Goal: Task Accomplishment & Management: Use online tool/utility

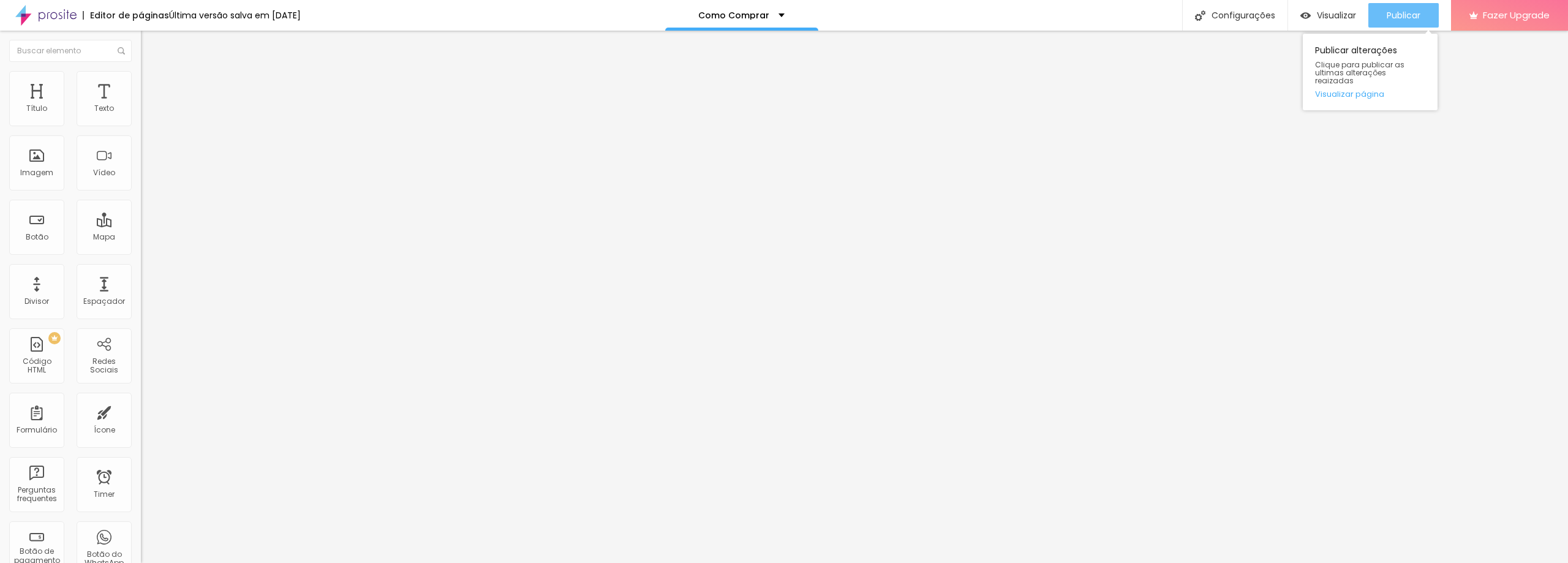
click at [1409, 16] on span "Publicar" at bounding box center [1403, 16] width 34 height 10
click at [1408, 13] on span "Publicar" at bounding box center [1403, 16] width 34 height 10
click at [150, 44] on img "button" at bounding box center [155, 45] width 10 height 10
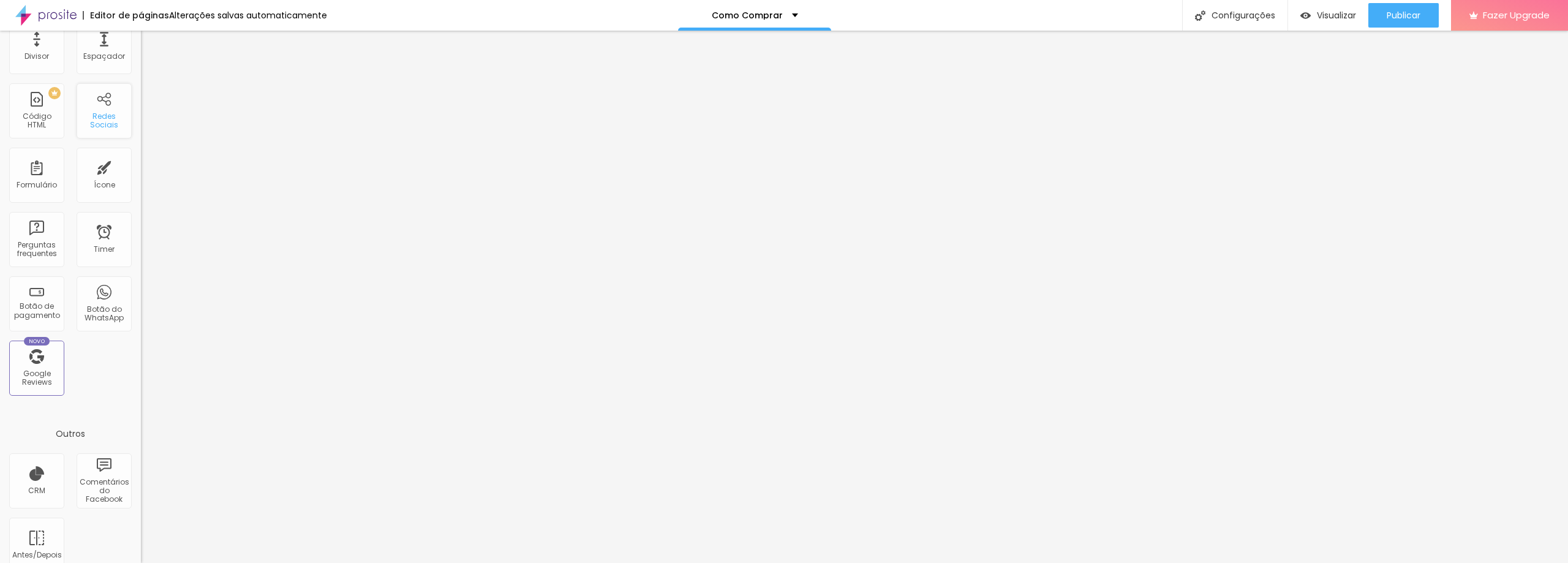
scroll to position [264, 0]
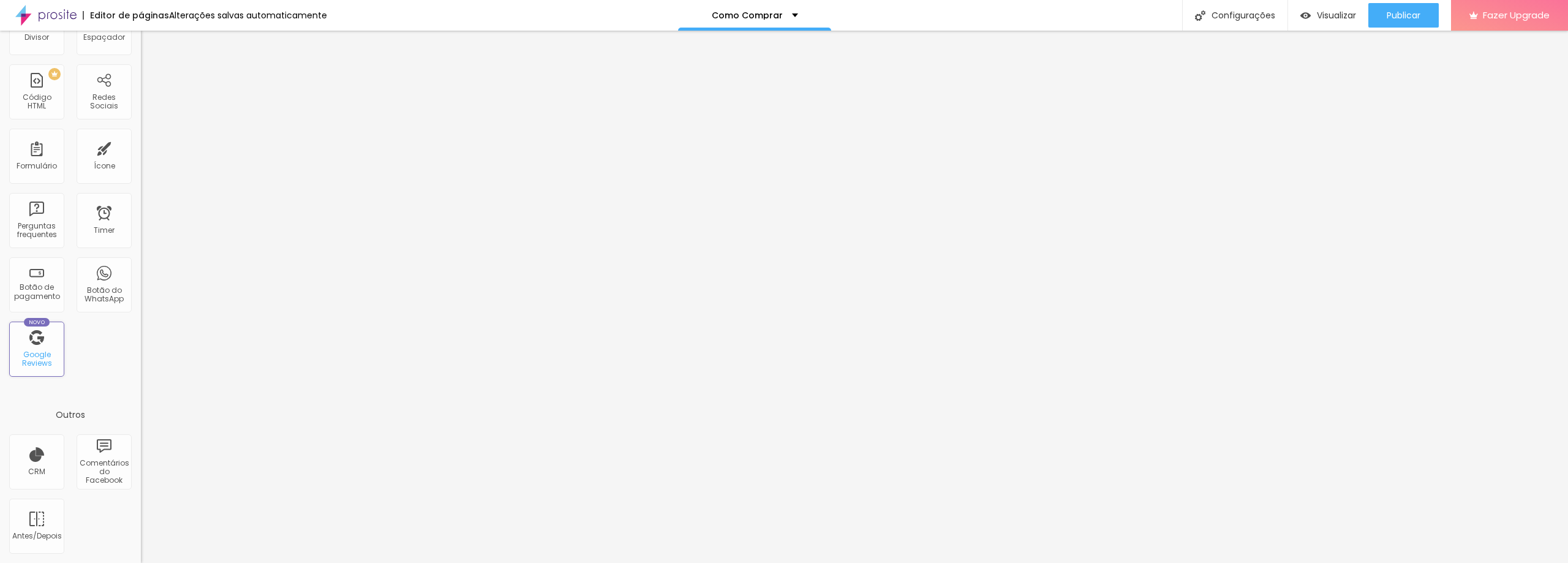
click at [40, 353] on div "Google Reviews" at bounding box center [36, 359] width 48 height 18
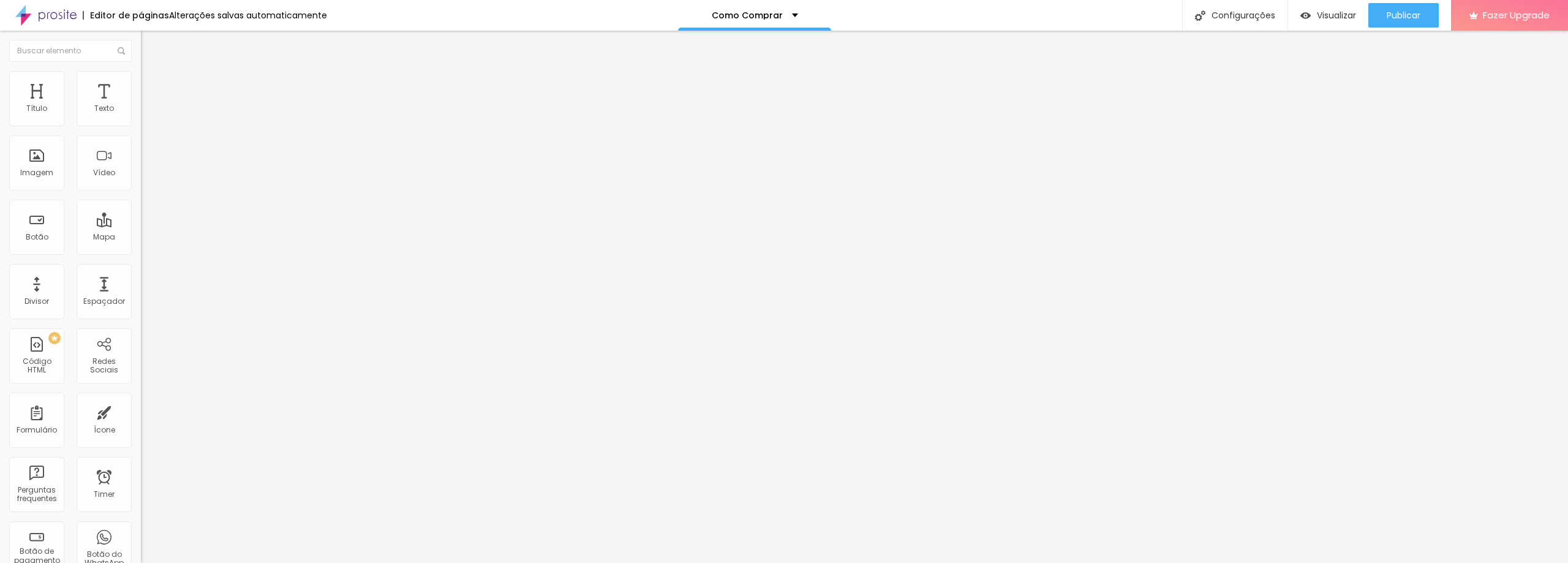
click at [141, 286] on div "Editar Texto Estilo Avançado Tipografia Voltar ao padrão Sombra DESATIVADO Volt…" at bounding box center [211, 296] width 141 height 533
click at [152, 83] on span "Avançado" at bounding box center [172, 79] width 40 height 11
click at [152, 72] on span "Estilo" at bounding box center [161, 66] width 19 height 11
click at [141, 79] on img at bounding box center [146, 76] width 11 height 11
click at [150, 49] on div "Editar Texto" at bounding box center [185, 45] width 70 height 10
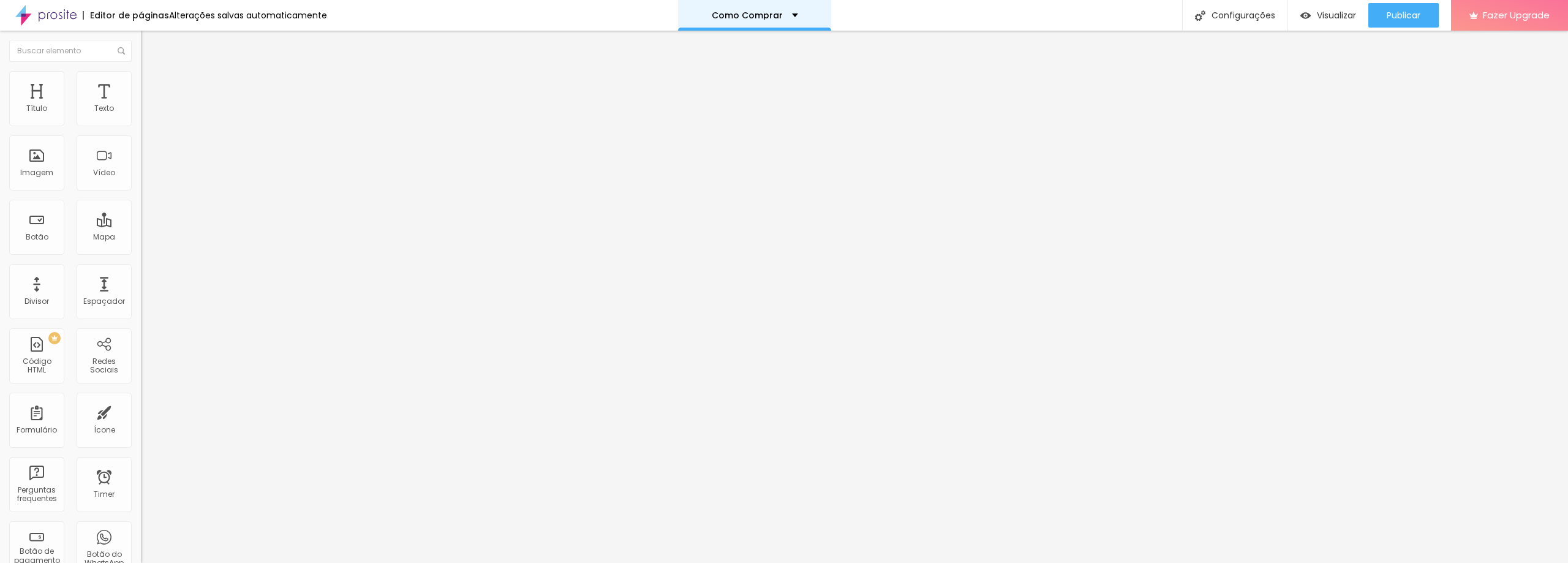
click at [794, 16] on div "Como Comprar" at bounding box center [754, 15] width 153 height 30
click at [49, 23] on img at bounding box center [46, 15] width 62 height 30
click at [762, 16] on p "Como Comprar" at bounding box center [747, 16] width 71 height 8
click at [694, 44] on link "Home" at bounding box center [680, 37] width 28 height 13
click at [1412, 17] on span "Publicar" at bounding box center [1403, 16] width 34 height 10
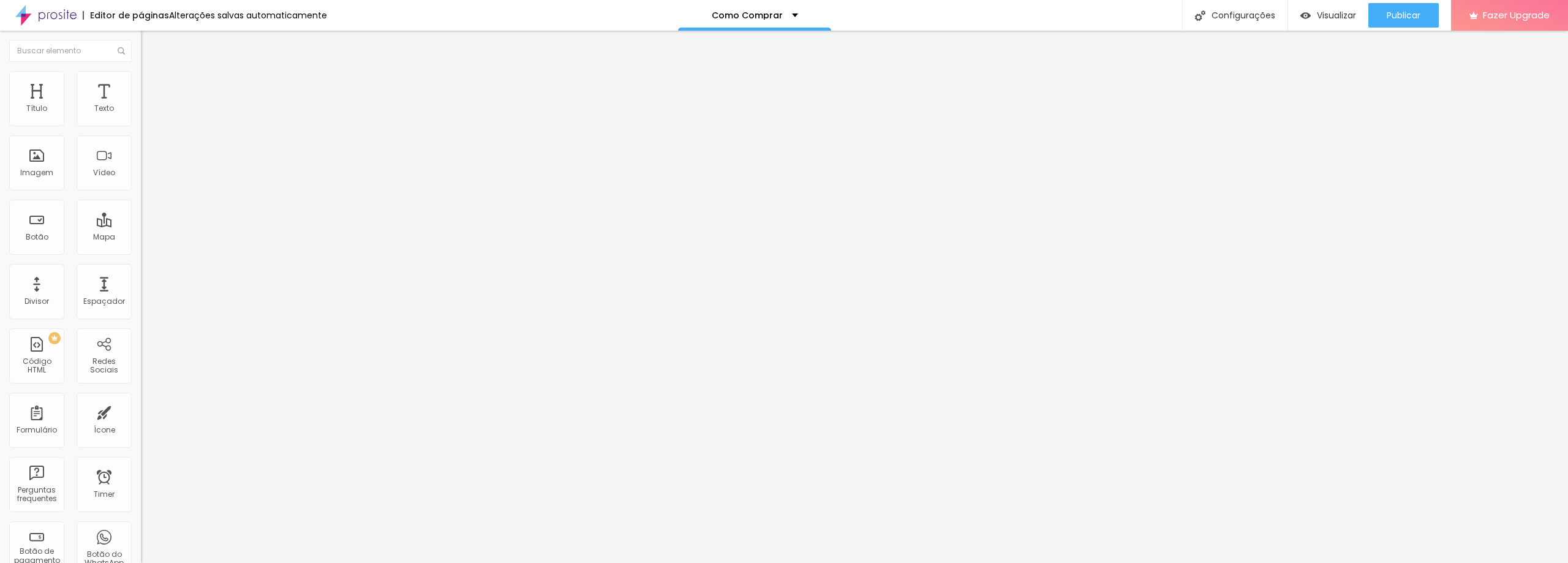
click at [62, 17] on img at bounding box center [46, 15] width 62 height 30
click at [757, 18] on div "Home" at bounding box center [742, 16] width 42 height 8
click at [739, 53] on link "Sobre [PERSON_NAME]" at bounding box center [718, 47] width 102 height 13
click at [52, 19] on img at bounding box center [46, 15] width 62 height 30
